Goal: Information Seeking & Learning: Learn about a topic

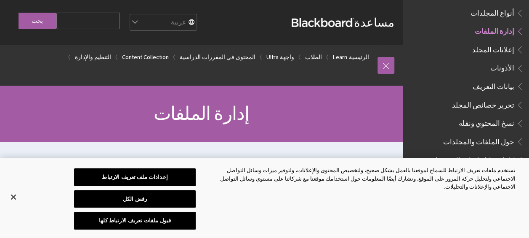
click at [120, 19] on input "Search Query" at bounding box center [88, 21] width 64 height 16
type input "فيديو التعاطف"
click at [37, 18] on input "بحث" at bounding box center [38, 21] width 38 height 16
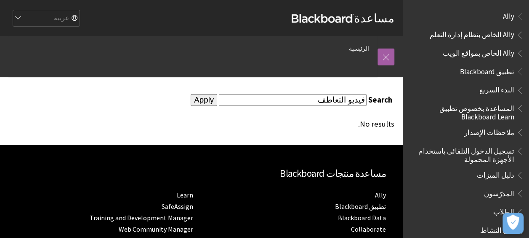
click at [210, 100] on input "Apply" at bounding box center [204, 100] width 27 height 12
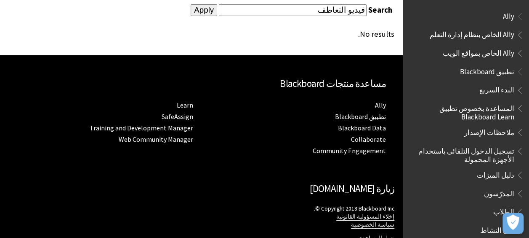
scroll to position [142, 0]
